Goal: Task Accomplishment & Management: Manage account settings

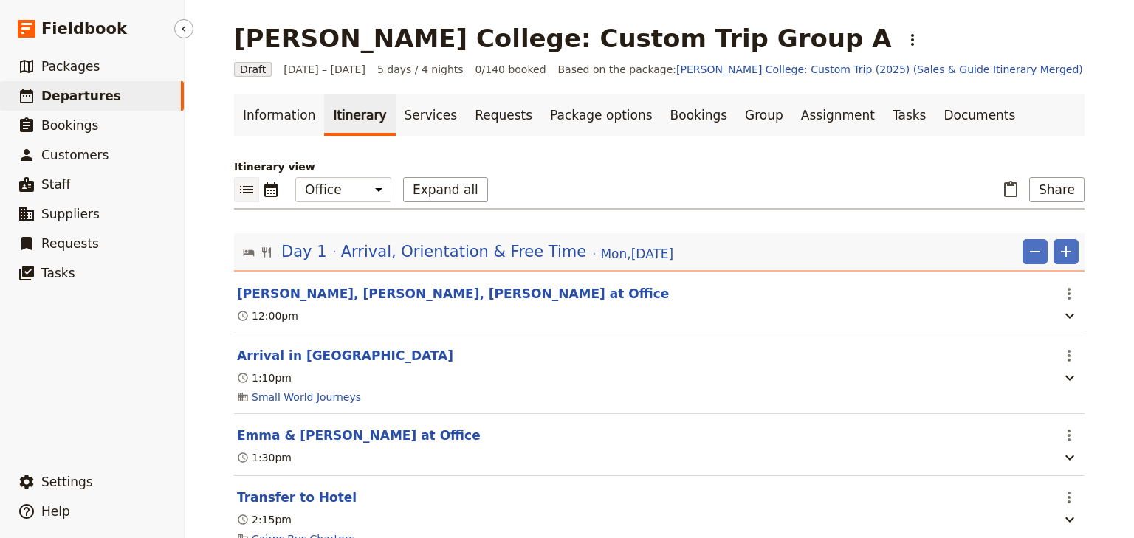
click at [66, 97] on span "Departures" at bounding box center [81, 96] width 80 height 15
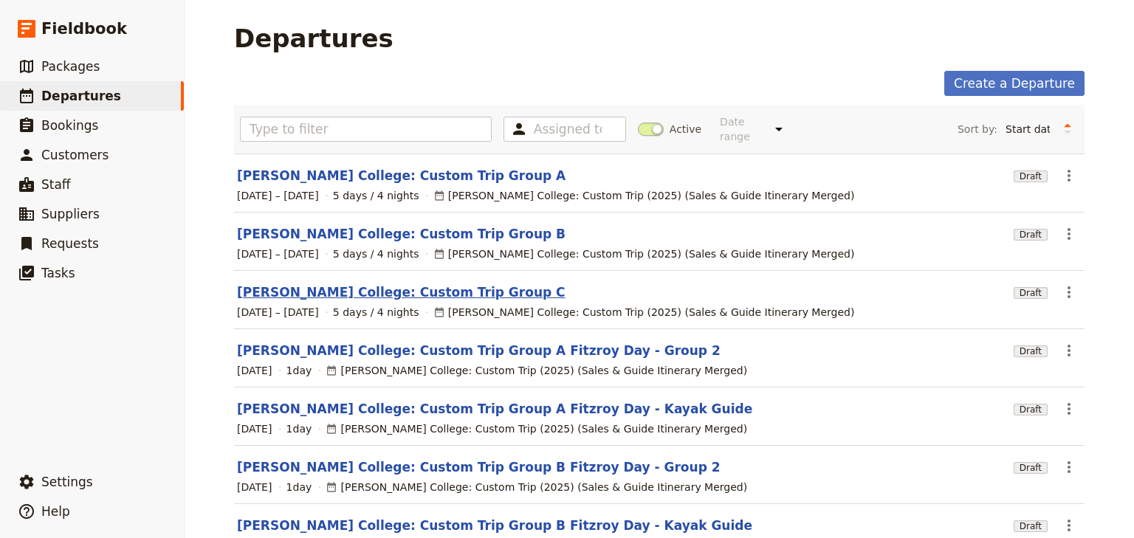
click at [400, 284] on link "[PERSON_NAME] College: Custom Trip Group C" at bounding box center [401, 293] width 329 height 18
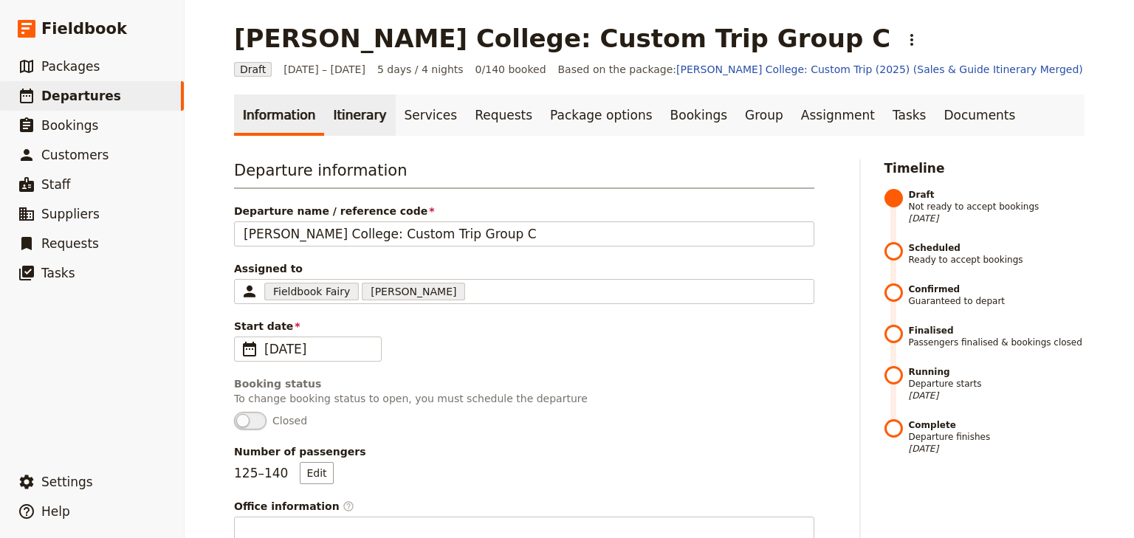
click at [345, 116] on link "Itinerary" at bounding box center [359, 115] width 71 height 41
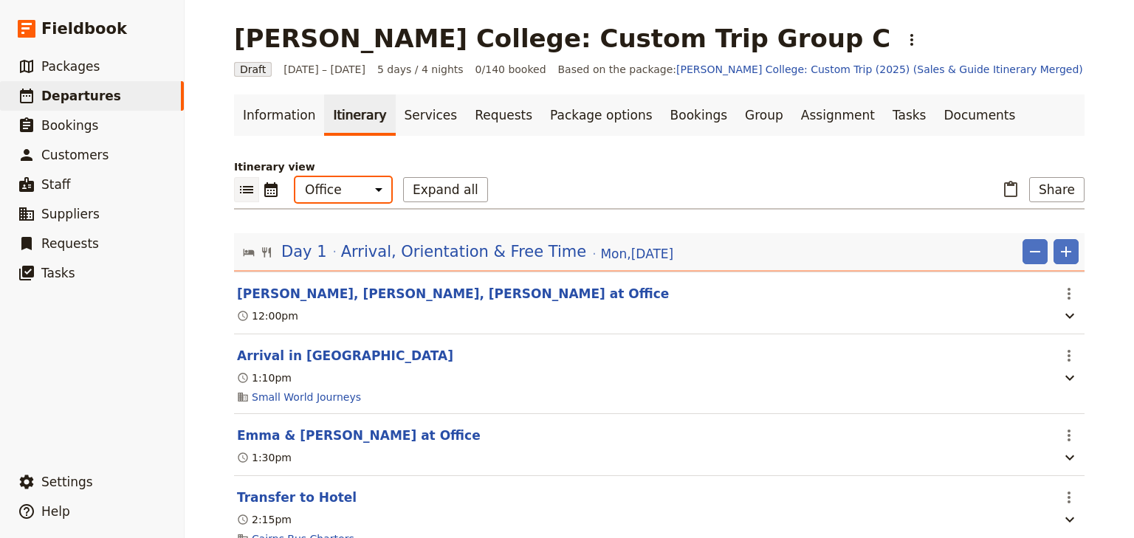
click at [340, 199] on select "Office Guide Passenger Sales" at bounding box center [343, 189] width 96 height 25
select select "PASSENGER"
click at [295, 177] on select "Office Guide Passenger Sales" at bounding box center [343, 189] width 96 height 25
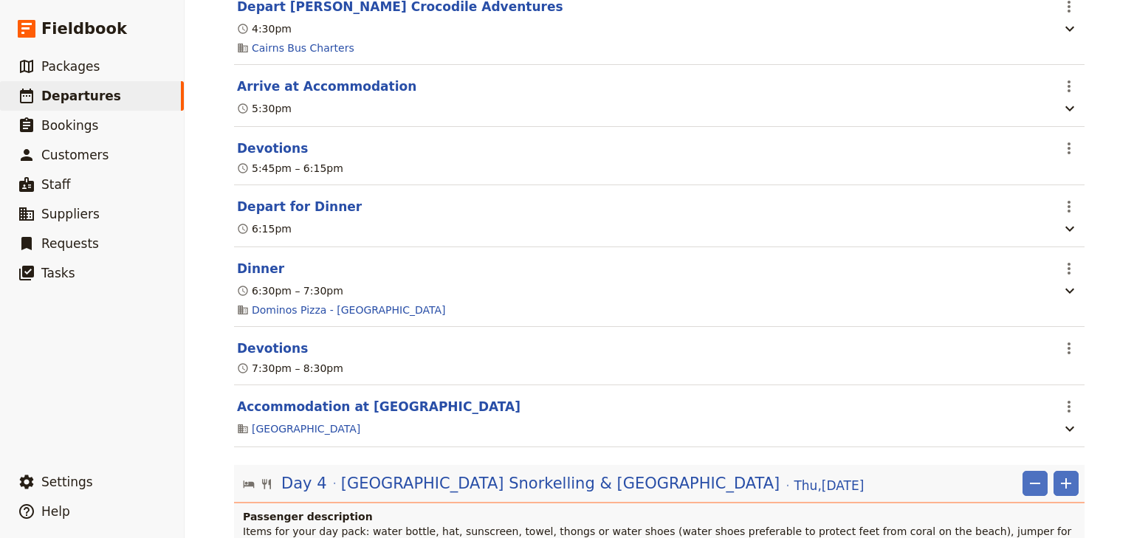
scroll to position [2658, 0]
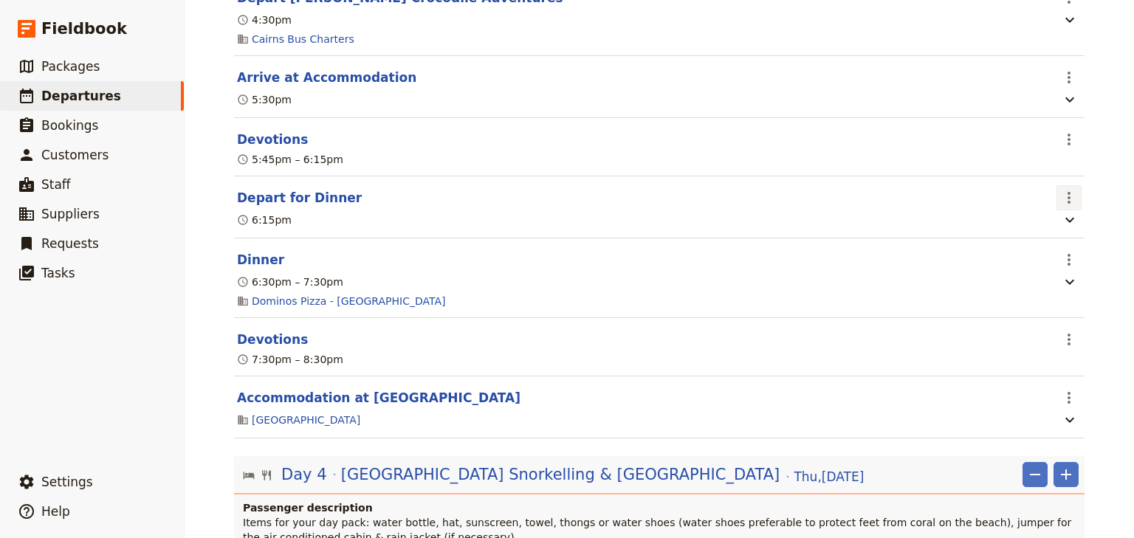
click at [1069, 207] on icon "Actions" at bounding box center [1069, 198] width 18 height 18
click at [1046, 245] on span "Edit this itinerary item" at bounding box center [996, 247] width 116 height 15
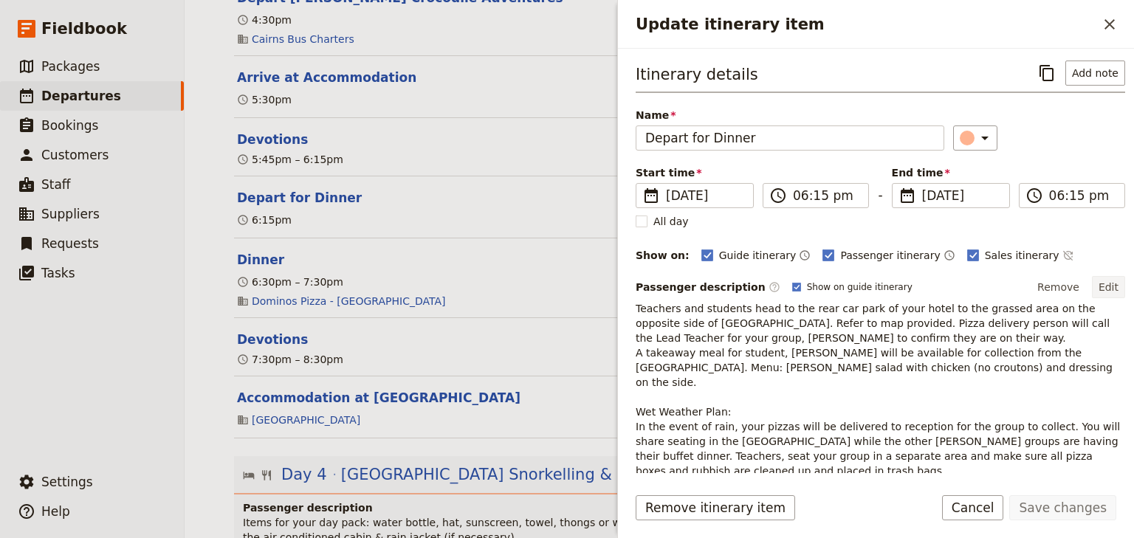
click at [1102, 286] on button "Edit" at bounding box center [1108, 287] width 33 height 22
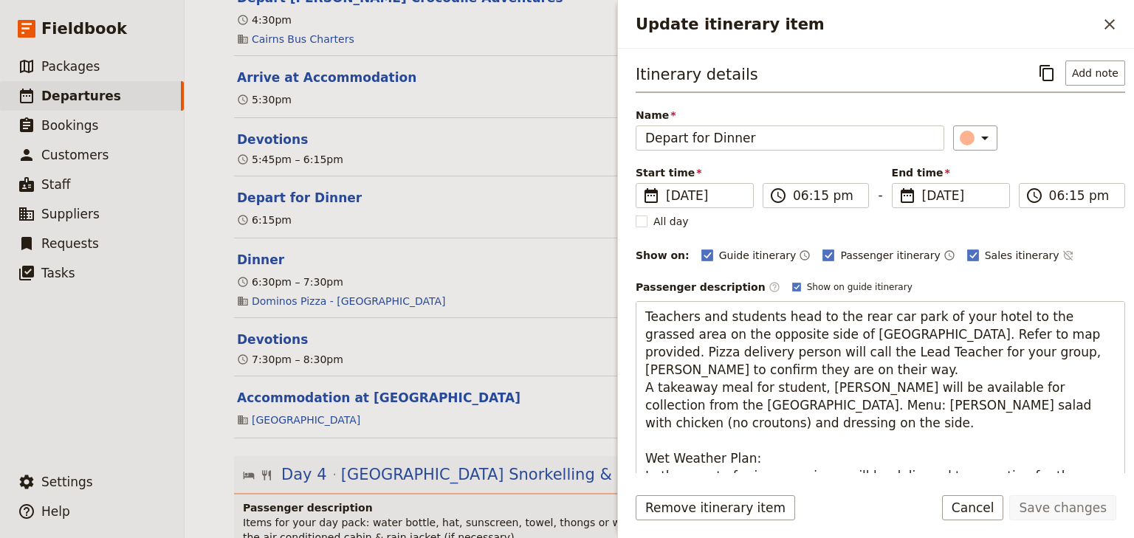
drag, startPoint x: 792, startPoint y: 403, endPoint x: 631, endPoint y: 405, distance: 161.0
click at [631, 405] on div "Itinerary details ​ Add note Name Depart for Dinner ​ Start time ​ [DATE] [DATE…" at bounding box center [876, 261] width 516 height 425
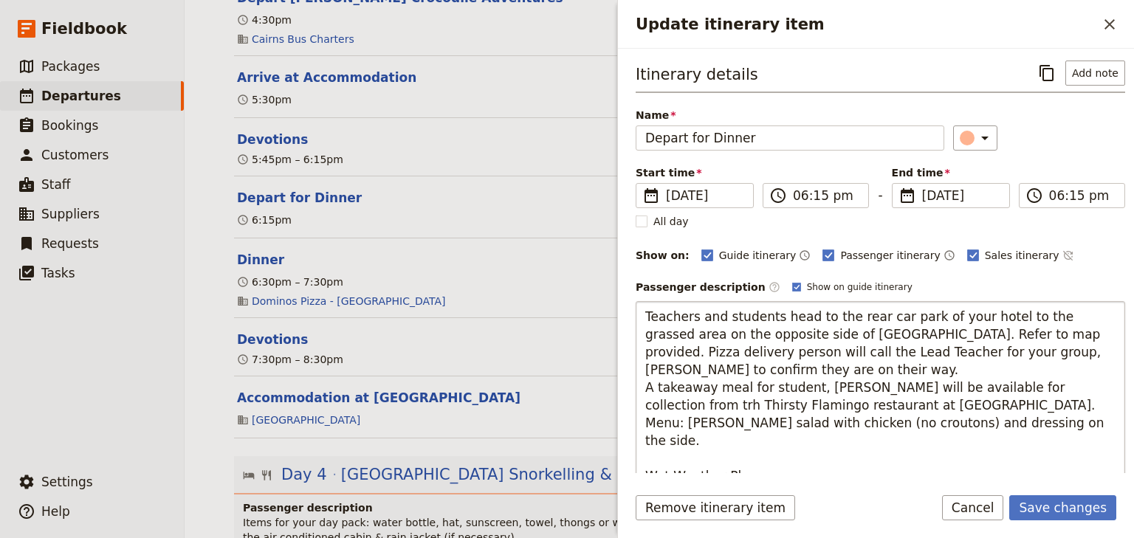
click at [658, 402] on textarea "Teachers and students head to the rear car park of your hotel to the grassed ar…" at bounding box center [881, 423] width 490 height 244
click at [945, 402] on textarea "Teachers and students head to the rear car park of your hotel to the grassed ar…" at bounding box center [881, 423] width 490 height 244
click at [960, 405] on textarea "Teachers and students head to the rear car park of your hotel to the grassed ar…" at bounding box center [881, 423] width 490 height 244
click at [981, 403] on textarea "Teachers and students head to the rear car park of your hotel to the grassed ar…" at bounding box center [881, 423] width 490 height 244
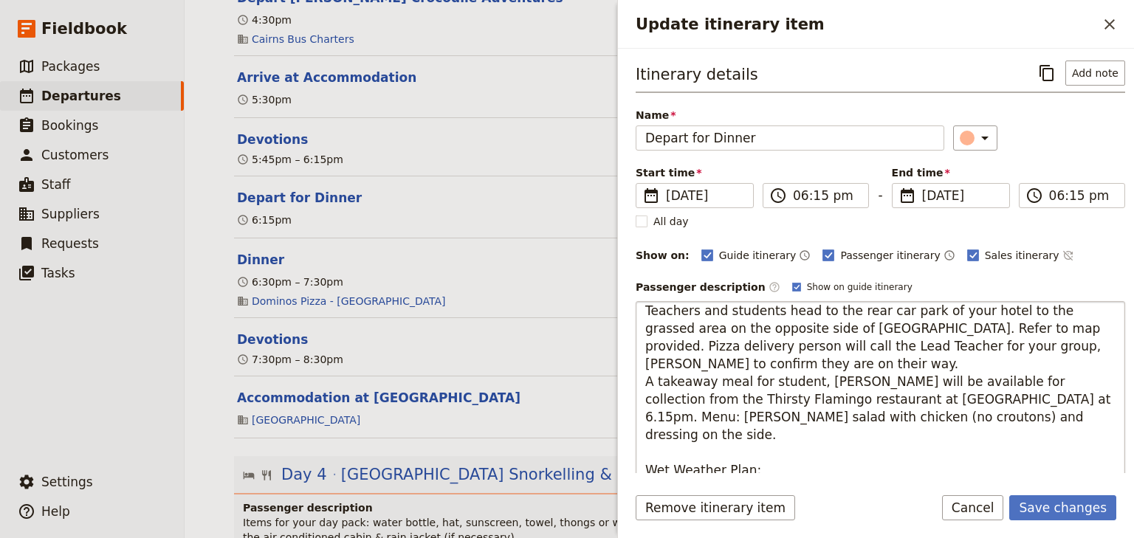
scroll to position [0, 0]
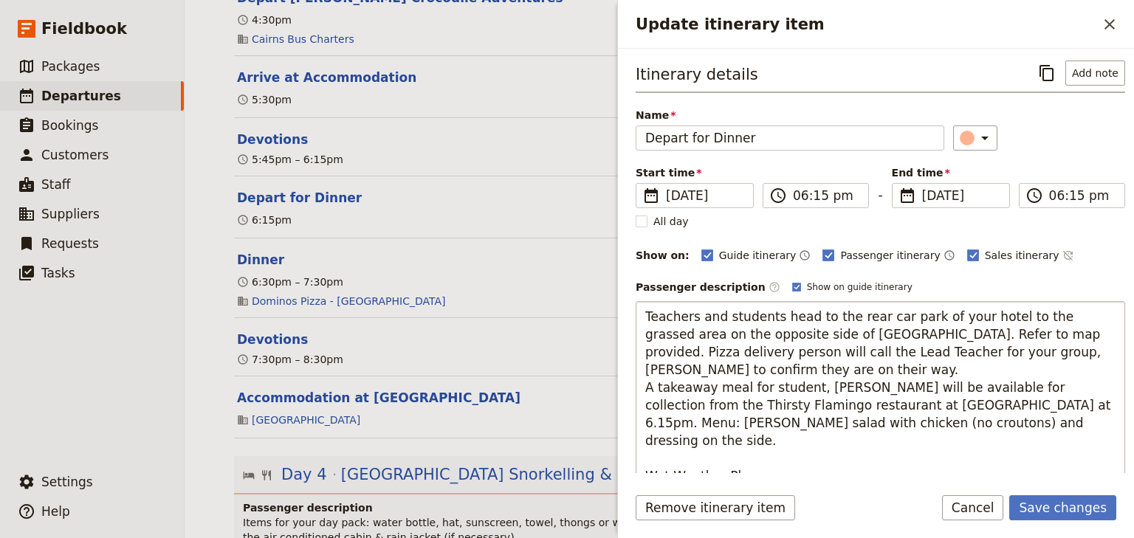
click at [643, 386] on textarea "Teachers and students head to the rear car park of your hotel to the grassed ar…" at bounding box center [881, 423] width 490 height 244
type textarea "Teachers and students head to the rear car park of your hotel to the grassed ar…"
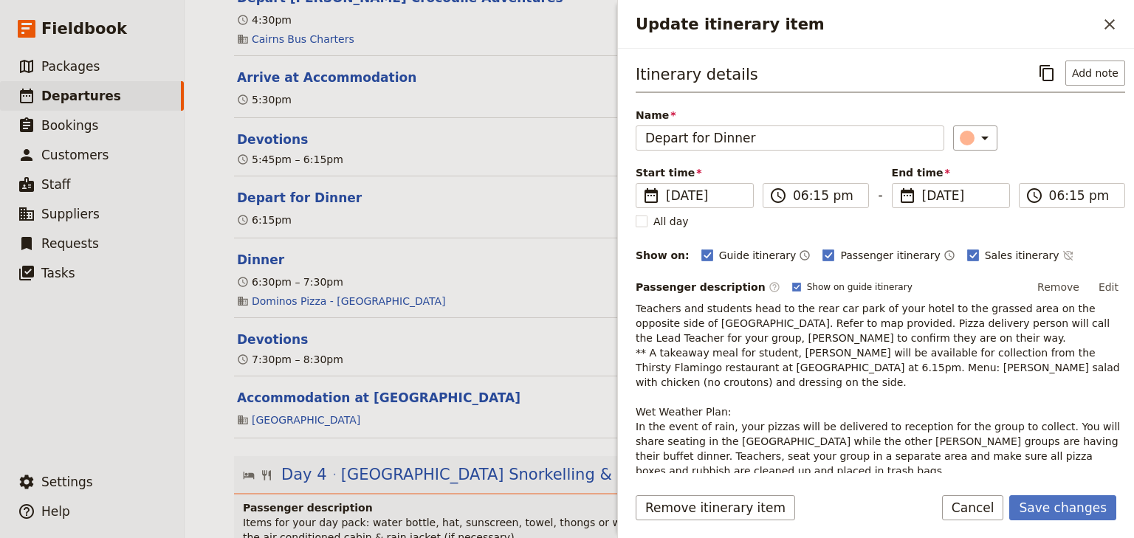
click at [710, 377] on p "Teachers and students head to the rear car park of your hotel to the grassed ar…" at bounding box center [881, 389] width 490 height 177
click at [1102, 289] on button "Edit" at bounding box center [1108, 287] width 33 height 22
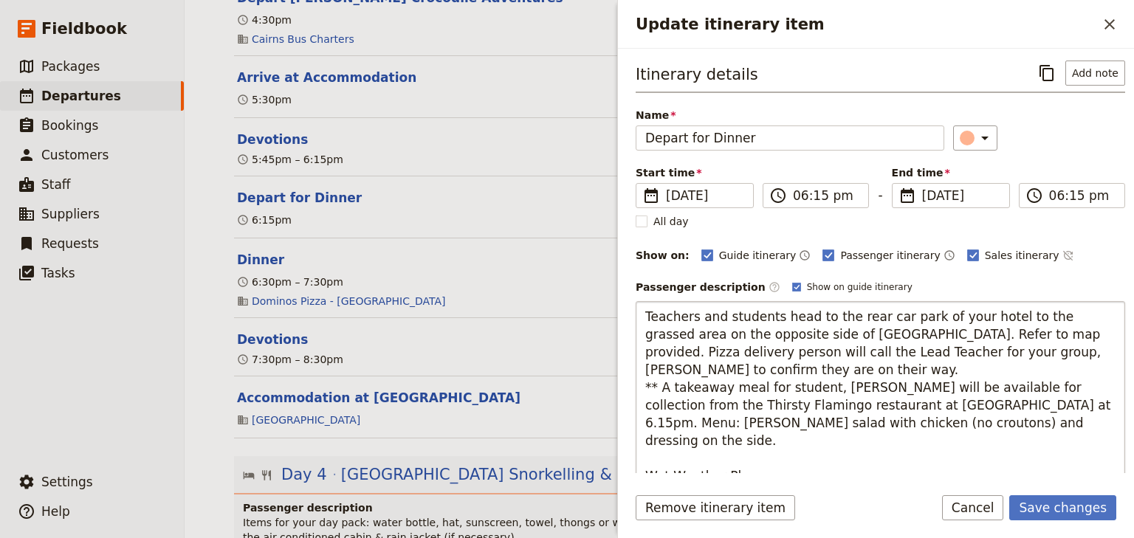
click at [995, 428] on textarea "Teachers and students head to the rear car park of your hotel to the grassed ar…" at bounding box center [881, 414] width 490 height 226
type textarea "Teachers and students head to the rear car park of your hotel to the grassed ar…"
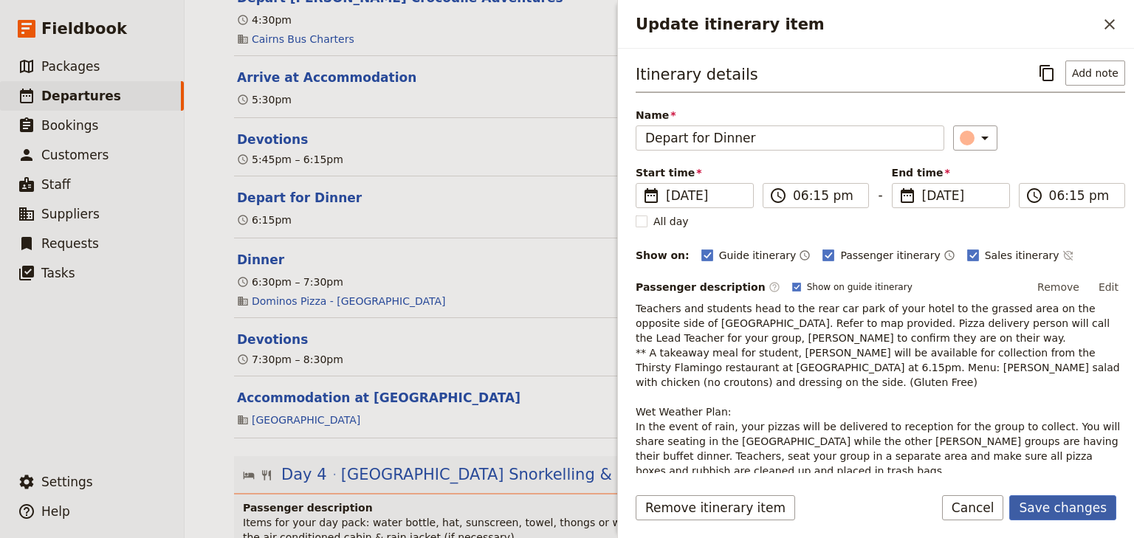
click at [1063, 511] on button "Save changes" at bounding box center [1062, 507] width 107 height 25
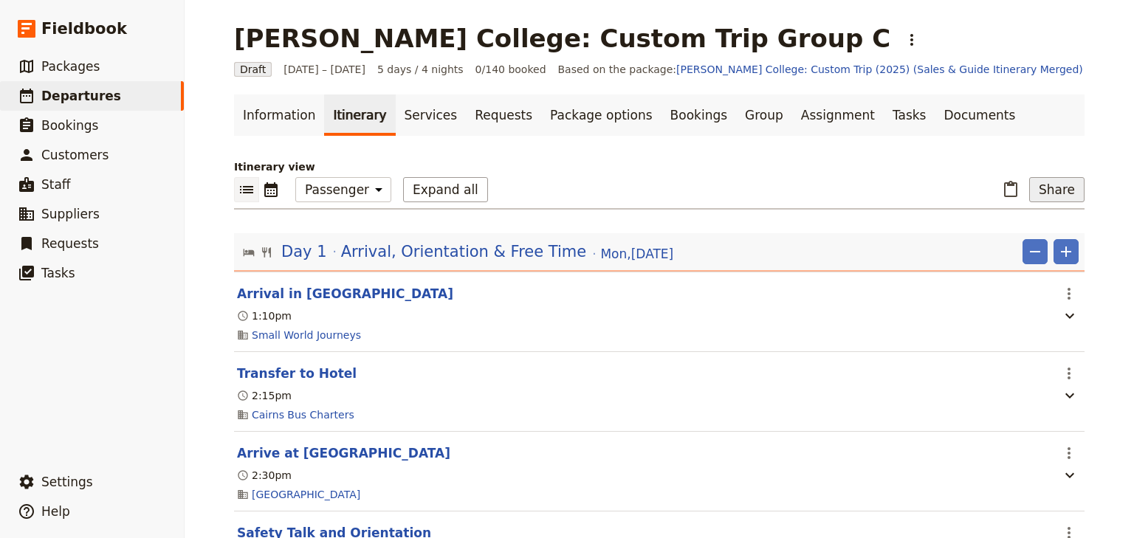
click at [1052, 189] on button "Share" at bounding box center [1056, 189] width 55 height 25
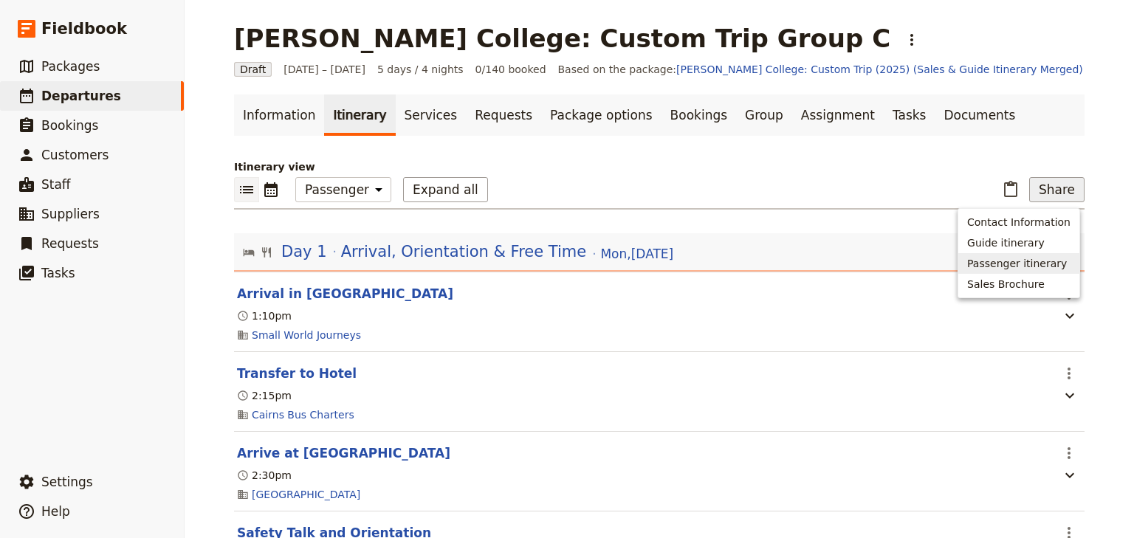
click at [1020, 262] on span "Passenger itinerary" at bounding box center [1017, 263] width 100 height 15
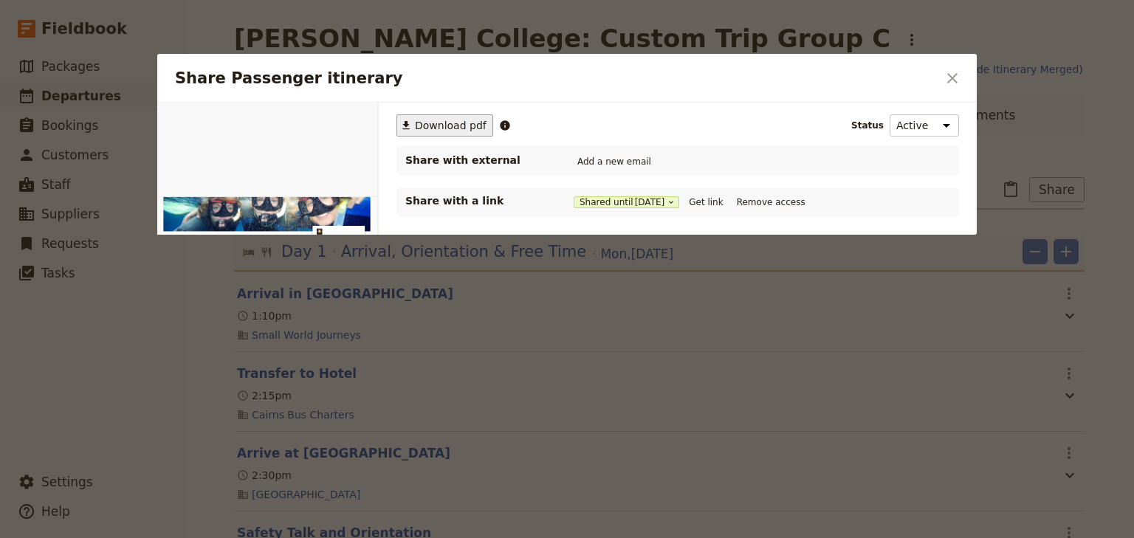
click at [434, 123] on span "Download pdf" at bounding box center [451, 125] width 72 height 15
